Goal: Transaction & Acquisition: Purchase product/service

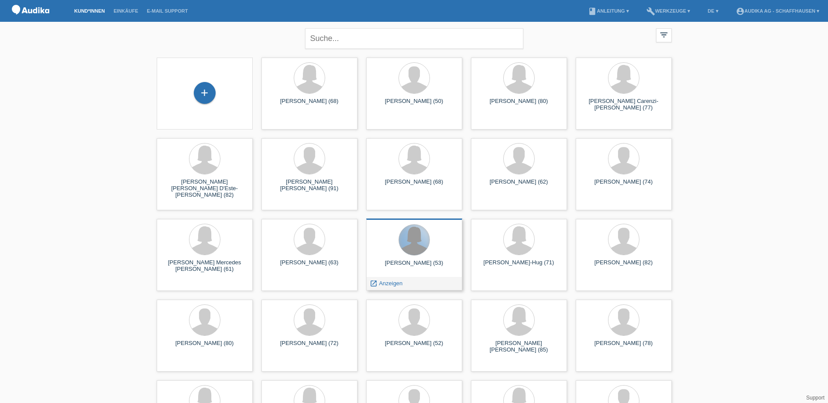
click at [409, 235] on div at bounding box center [414, 240] width 31 height 31
click at [390, 283] on span "Anzeigen" at bounding box center [391, 283] width 24 height 7
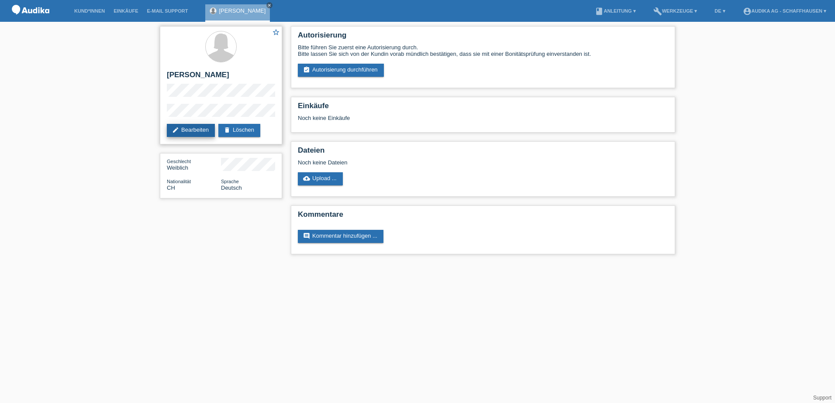
click at [191, 131] on link "edit Bearbeiten" at bounding box center [191, 130] width 48 height 13
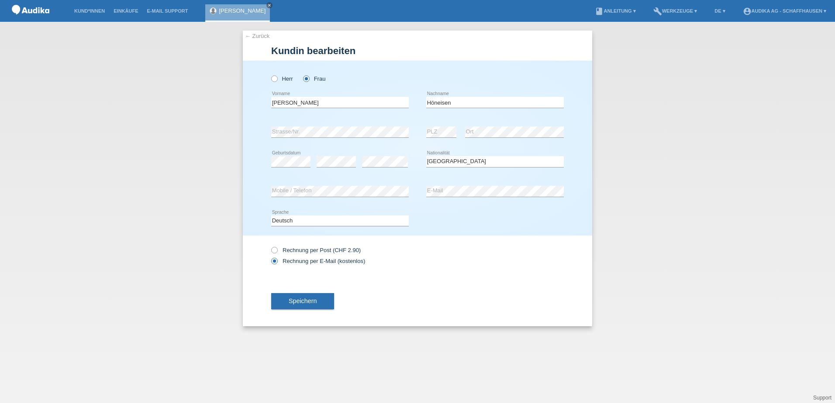
select select "CH"
click at [302, 304] on span "Speichern" at bounding box center [303, 301] width 28 height 7
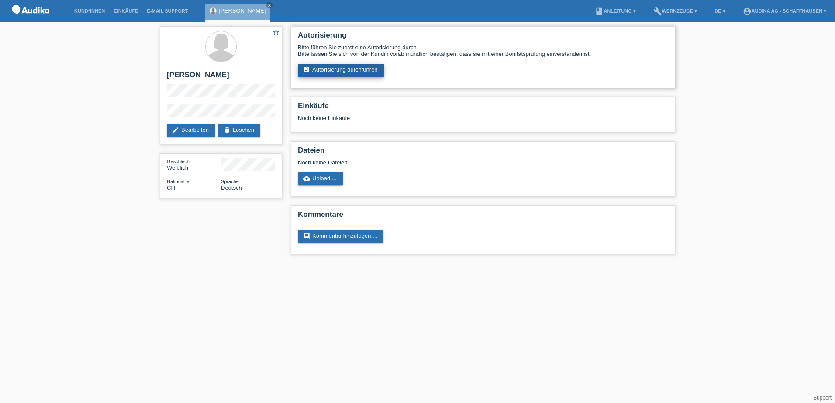
click at [349, 69] on link "assignment_turned_in Autorisierung durchführen" at bounding box center [341, 70] width 86 height 13
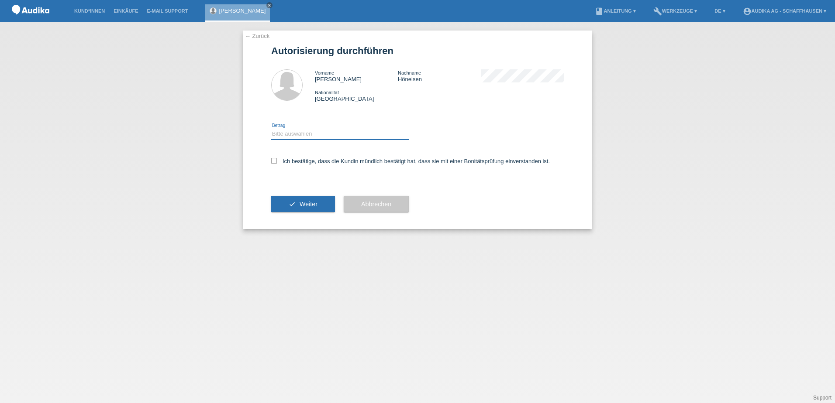
click at [320, 132] on select "Bitte auswählen CHF 1.00 - CHF 499.00 CHF 500.00 - CHF 1'999.00 CHF 2'000.00 - …" at bounding box center [339, 134] width 137 height 10
select select "3"
click at [271, 129] on select "Bitte auswählen CHF 1.00 - CHF 499.00 CHF 500.00 - CHF 1'999.00 CHF 2'000.00 - …" at bounding box center [339, 134] width 137 height 10
click at [271, 162] on div "← Zurück Autorisierung durchführen Vorname Marija Nachname Höneisen Nationalitä…" at bounding box center [417, 130] width 349 height 199
click at [273, 162] on icon at bounding box center [274, 161] width 6 height 6
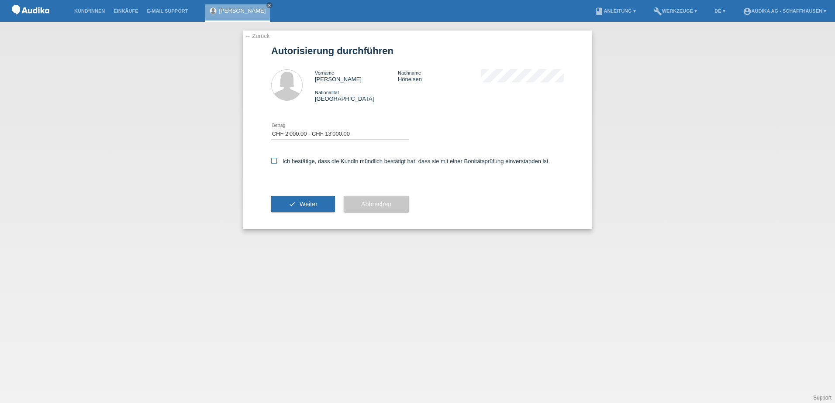
click at [273, 162] on input "Ich bestätige, dass die Kundin mündlich bestätigt hat, dass sie mit einer Bonit…" at bounding box center [274, 161] width 6 height 6
checkbox input "true"
click at [302, 203] on span "Weiter" at bounding box center [308, 204] width 18 height 7
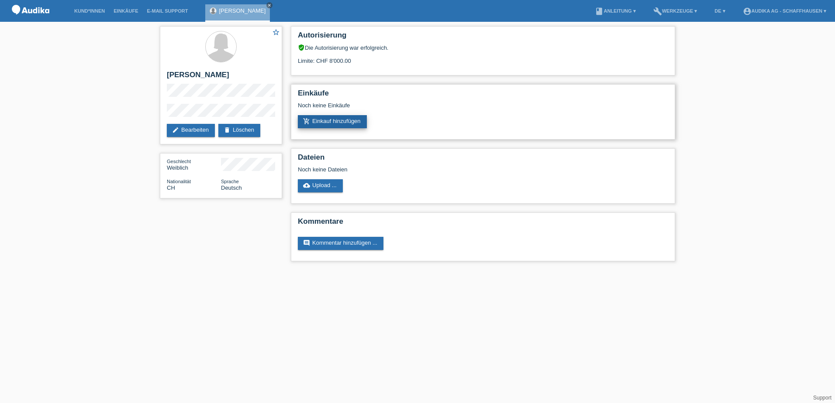
click at [338, 122] on link "add_shopping_cart Einkauf hinzufügen" at bounding box center [332, 121] width 69 height 13
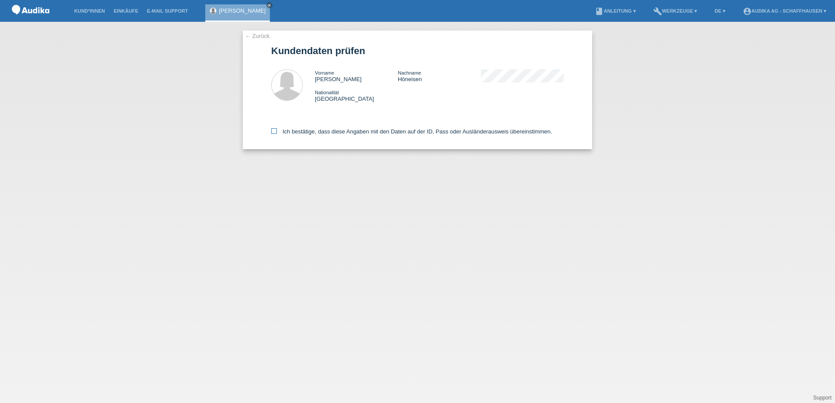
click at [271, 131] on icon at bounding box center [274, 131] width 6 height 6
click at [271, 131] on input "Ich bestätige, dass diese Angaben mit den Daten auf der ID, Pass oder Ausländer…" at bounding box center [274, 131] width 6 height 6
checkbox input "true"
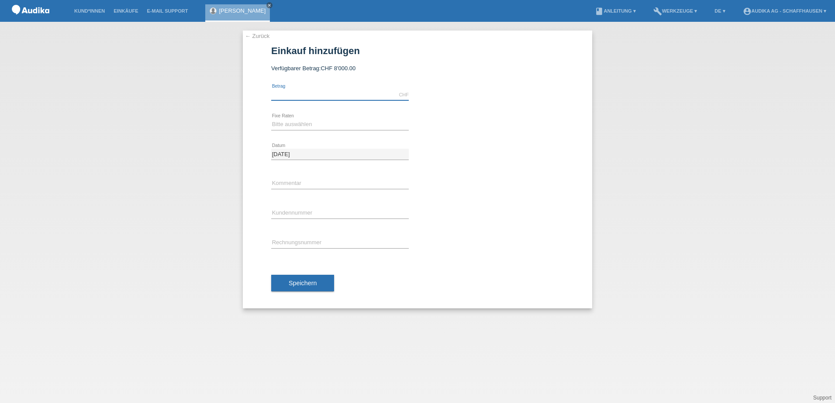
click at [315, 93] on input "text" at bounding box center [339, 94] width 137 height 11
type input "3429.00"
click at [305, 120] on select "Bitte auswählen 12 Raten 24 Raten" at bounding box center [339, 124] width 137 height 10
select select "177"
click at [271, 119] on select "Bitte auswählen 12 Raten 24 Raten" at bounding box center [339, 124] width 137 height 10
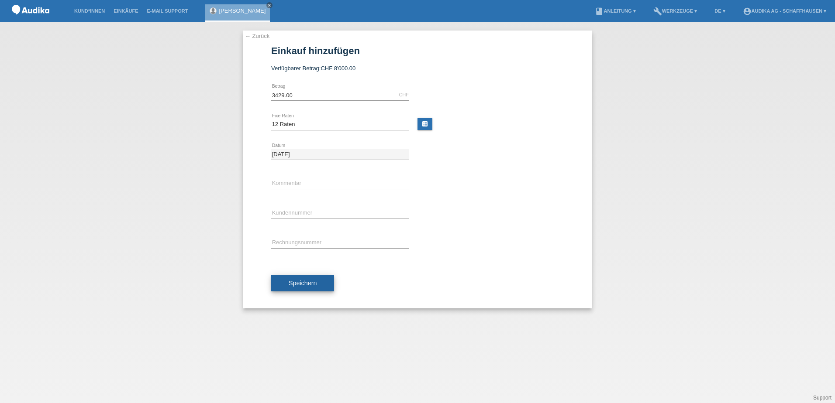
click at [295, 282] on span "Speichern" at bounding box center [303, 283] width 28 height 7
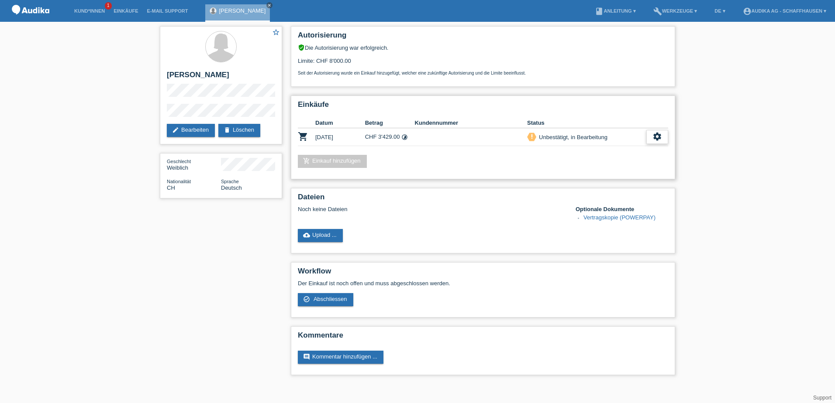
click at [658, 138] on icon "settings" at bounding box center [657, 137] width 10 height 10
click at [653, 138] on icon "settings" at bounding box center [657, 137] width 10 height 10
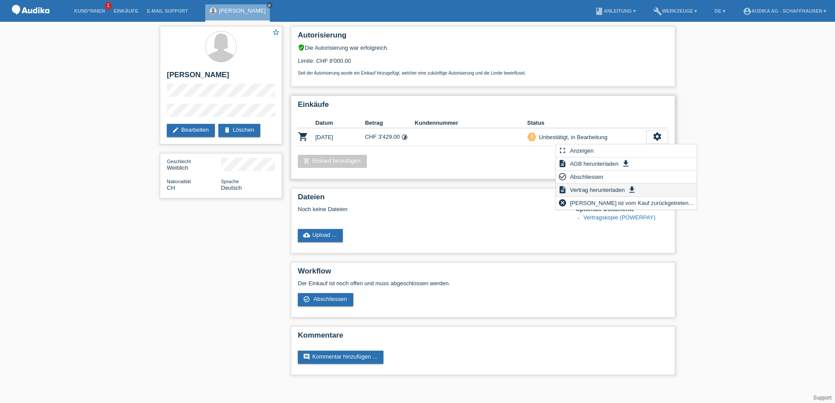
click at [602, 191] on span "Vertrag herunterladen" at bounding box center [597, 190] width 58 height 10
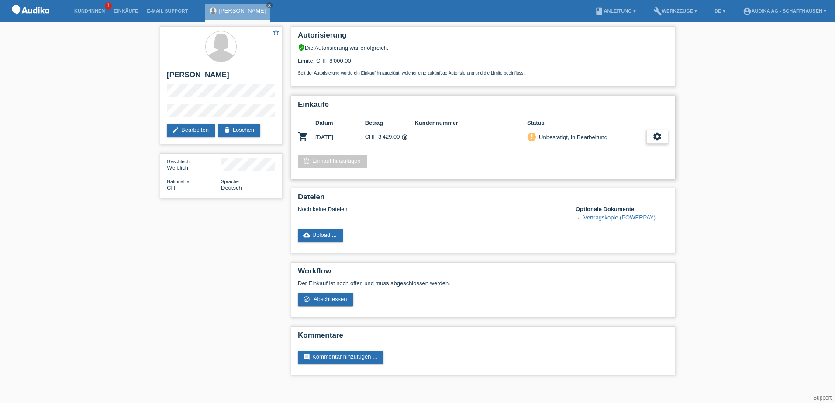
click at [660, 137] on icon "settings" at bounding box center [657, 137] width 10 height 10
click at [655, 139] on icon "settings" at bounding box center [657, 137] width 10 height 10
click at [584, 177] on span "Abschliessen" at bounding box center [586, 177] width 36 height 10
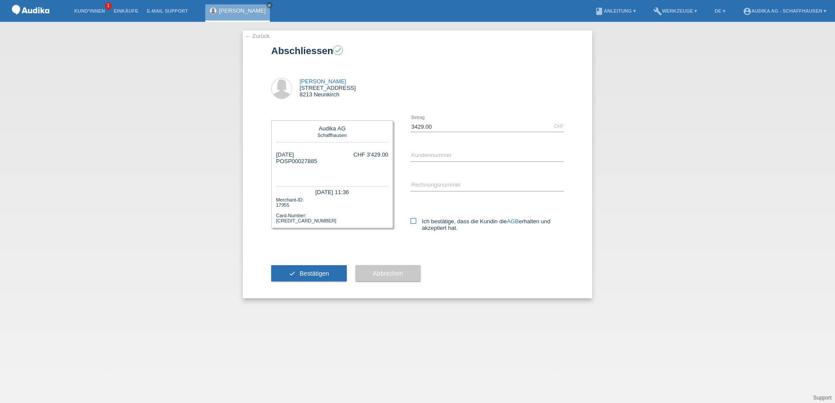
click at [415, 222] on icon at bounding box center [413, 221] width 6 height 6
click at [415, 222] on input "Ich bestätige, dass die Kundin die AGB erhalten und akzeptiert hat." at bounding box center [413, 221] width 6 height 6
checkbox input "true"
click at [443, 158] on input "C" at bounding box center [486, 156] width 153 height 11
paste input "14727580"
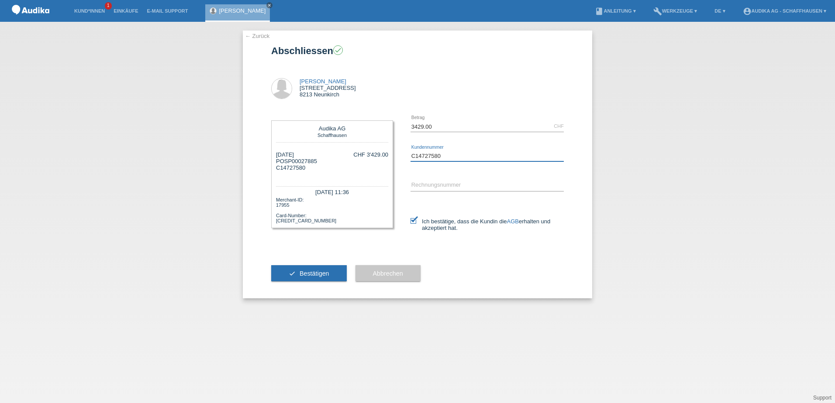
type input "C14727580"
click at [446, 185] on input "SOI" at bounding box center [486, 185] width 153 height 11
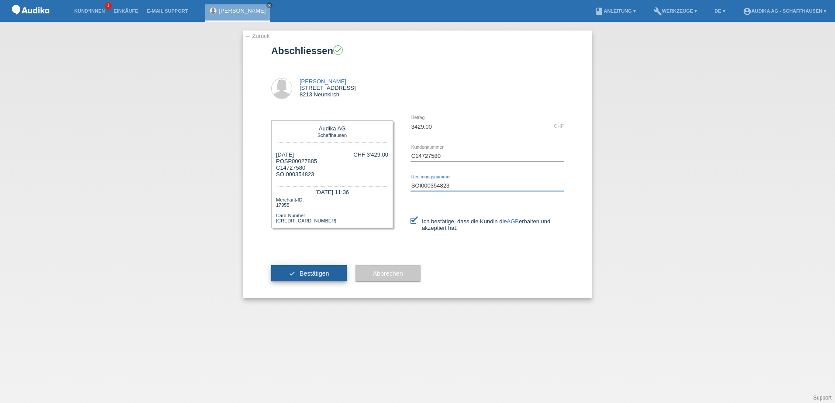
type input "SOI000354823"
click at [316, 273] on span "Bestätigen" at bounding box center [314, 273] width 30 height 7
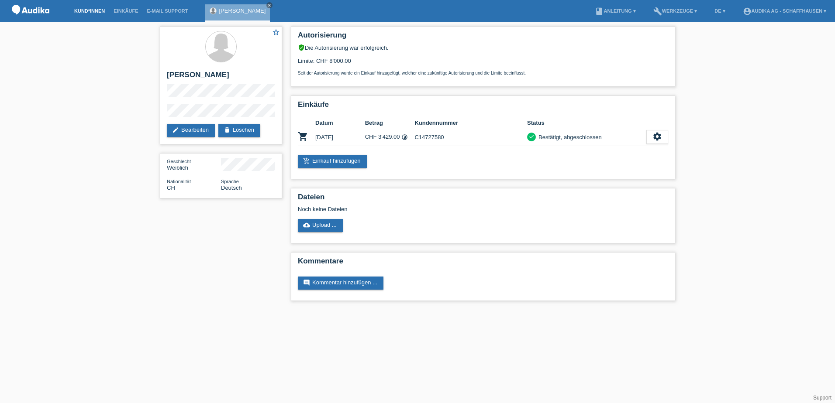
click at [89, 11] on link "Kund*innen" at bounding box center [89, 10] width 39 height 5
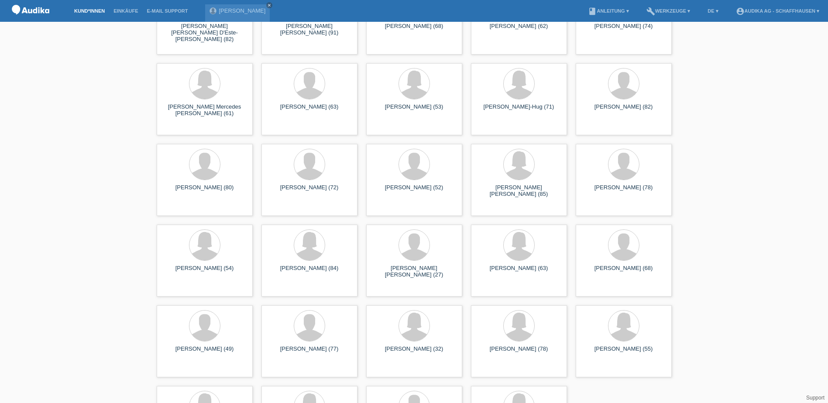
scroll to position [128, 0]
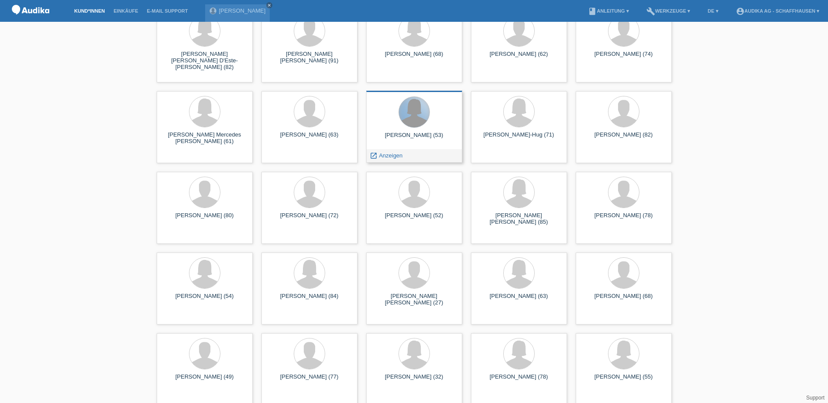
click at [408, 123] on div at bounding box center [414, 112] width 31 height 31
click at [388, 154] on span "Anzeigen" at bounding box center [391, 155] width 24 height 7
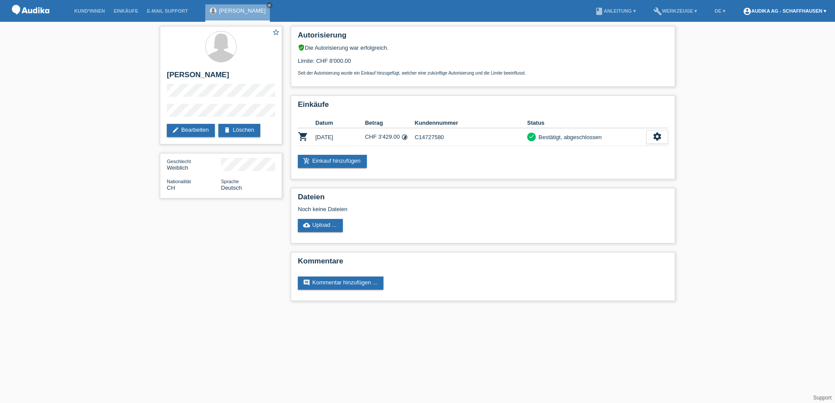
click at [783, 9] on link "account_circle Audika AG - Schaffhausen ▾" at bounding box center [784, 10] width 92 height 5
click at [744, 60] on link "Logout" at bounding box center [743, 63] width 17 height 7
